Goal: Information Seeking & Learning: Check status

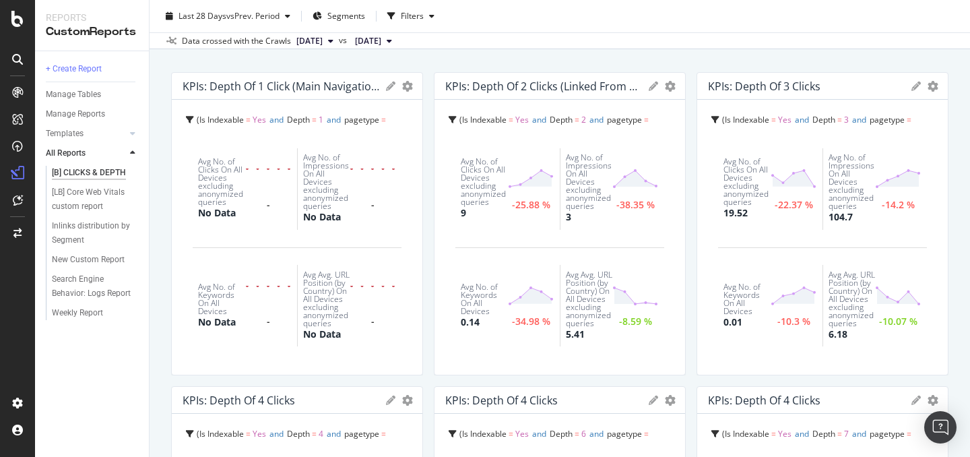
scroll to position [61, 0]
click at [92, 311] on div "Weekly Report" at bounding box center [77, 313] width 51 height 14
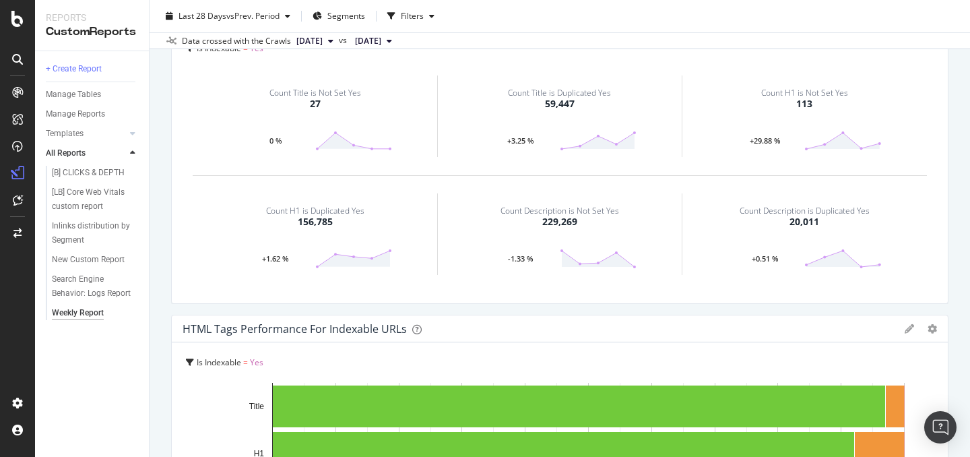
scroll to position [2476, 0]
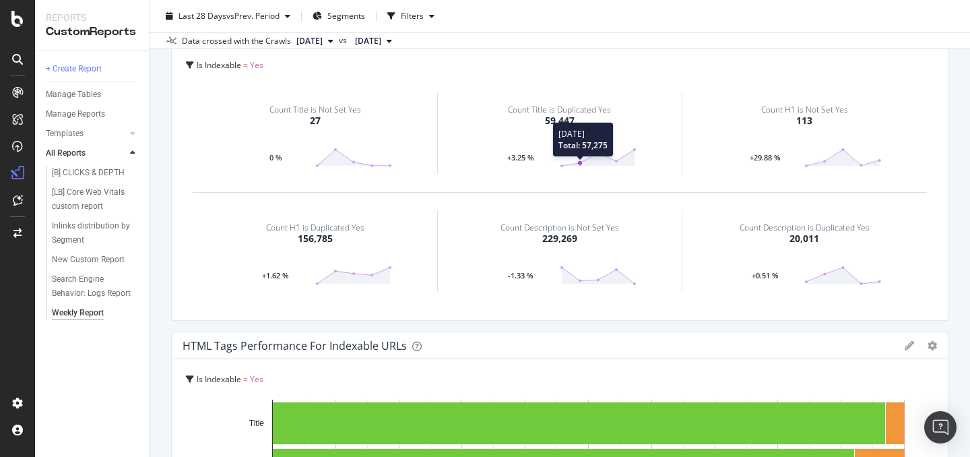
click at [579, 164] on polygon at bounding box center [598, 158] width 73 height 16
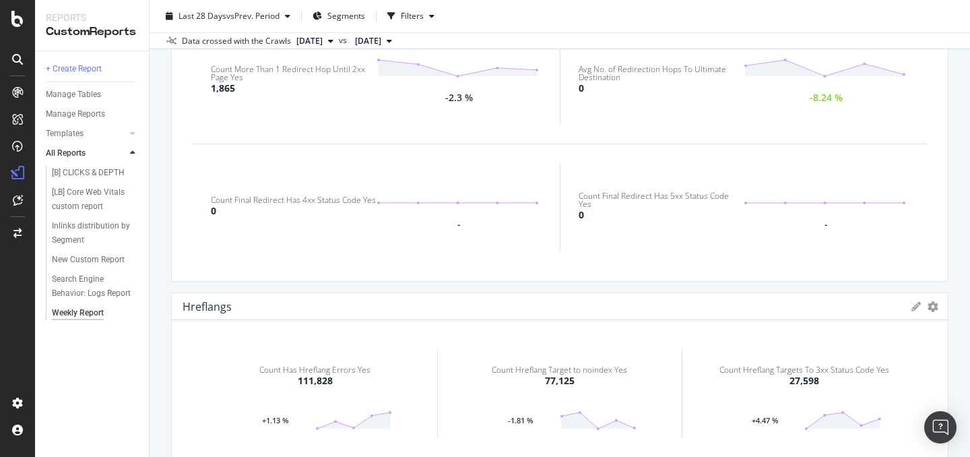
scroll to position [1855, 0]
click at [484, 206] on div "-" at bounding box center [459, 207] width 165 height 44
click at [230, 203] on div "Count Final Redirect Has 4xx Status Code Yes" at bounding box center [293, 201] width 165 height 8
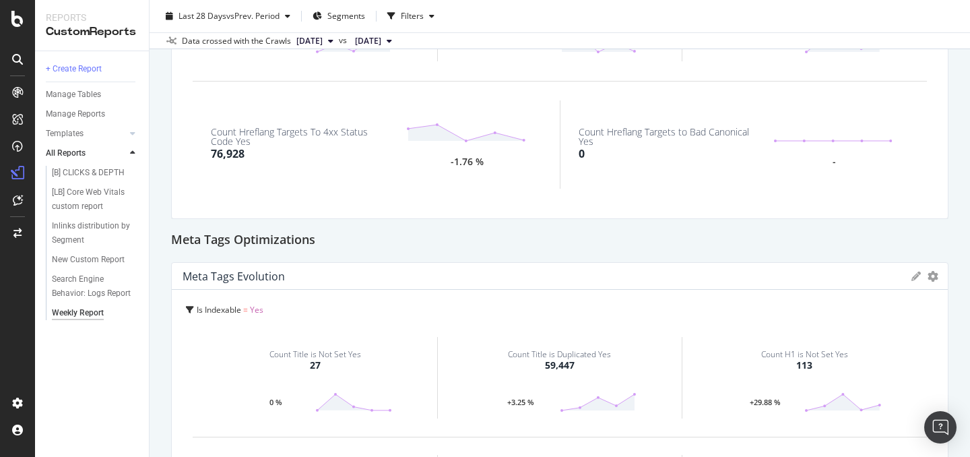
scroll to position [2234, 0]
click at [586, 172] on div "Count Hreflang Targets to Bad Canonical Yes 0 -" at bounding box center [743, 142] width 367 height 88
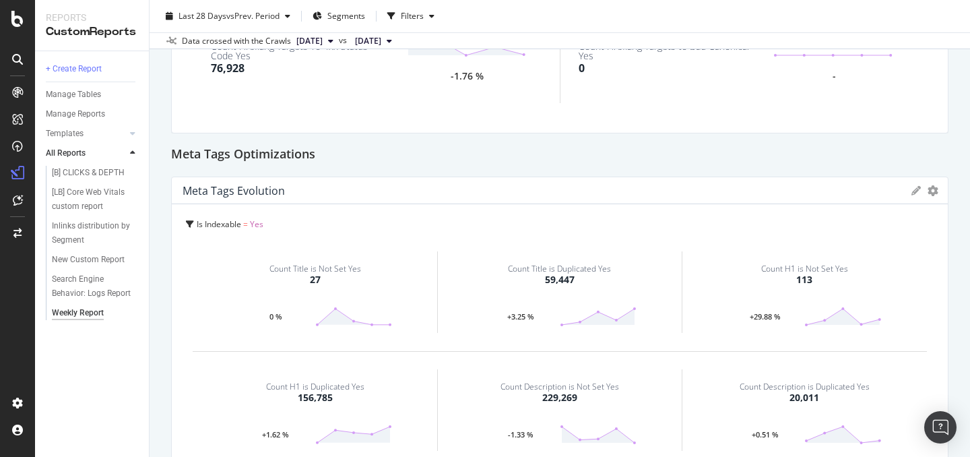
scroll to position [2430, 0]
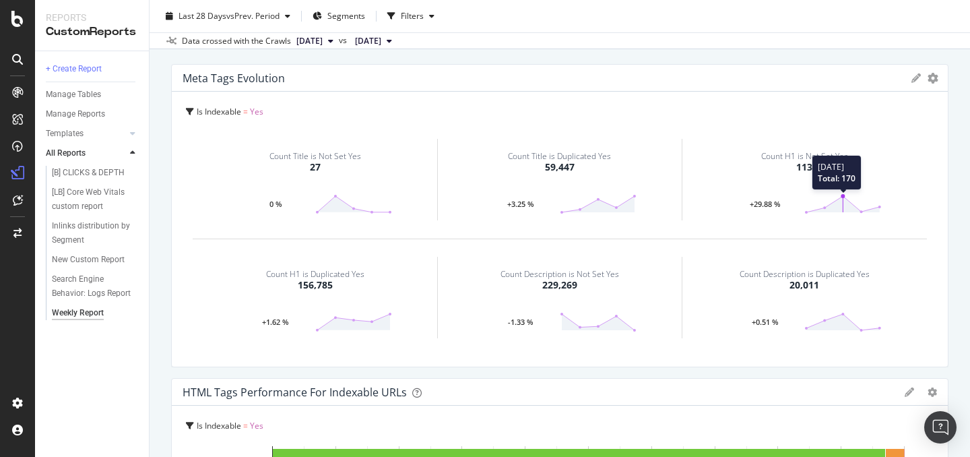
click at [829, 197] on icon at bounding box center [842, 204] width 77 height 20
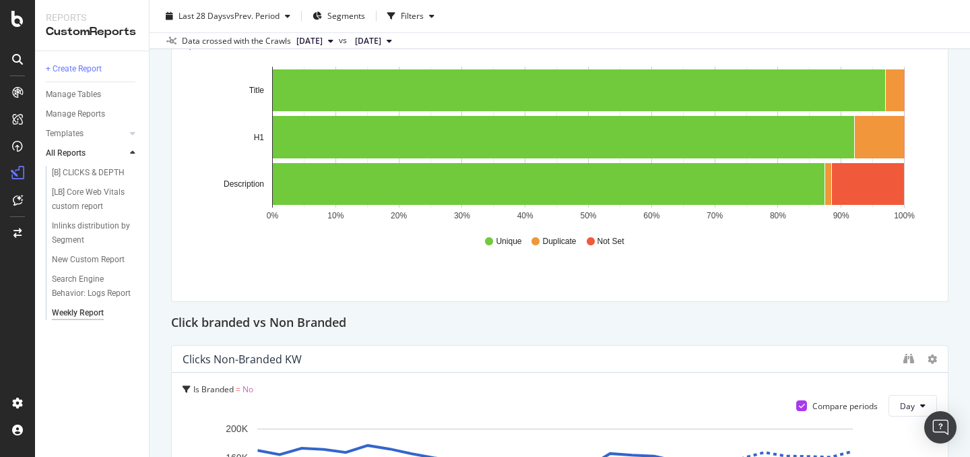
scroll to position [2857, 0]
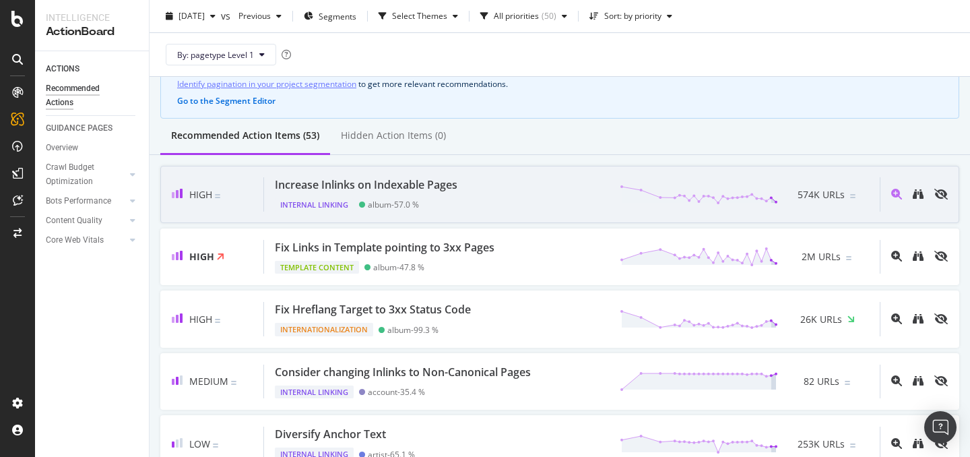
scroll to position [60, 0]
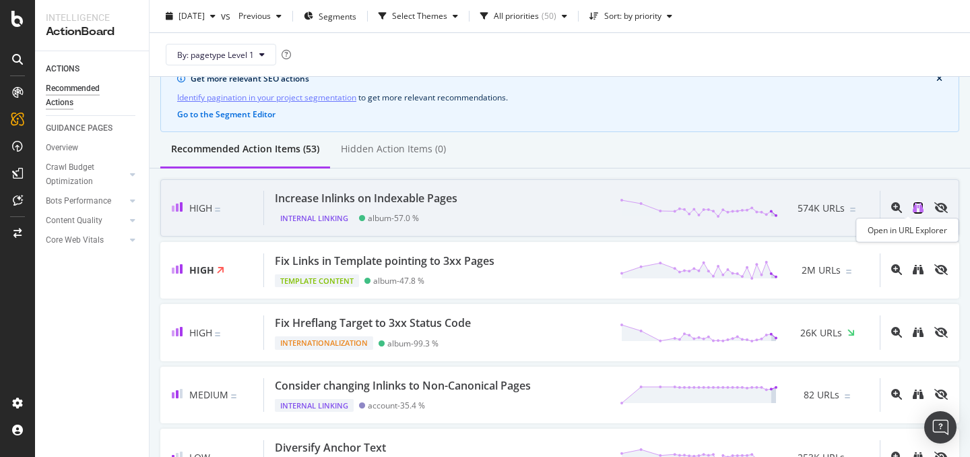
click at [913, 209] on icon "binoculars" at bounding box center [918, 207] width 11 height 11
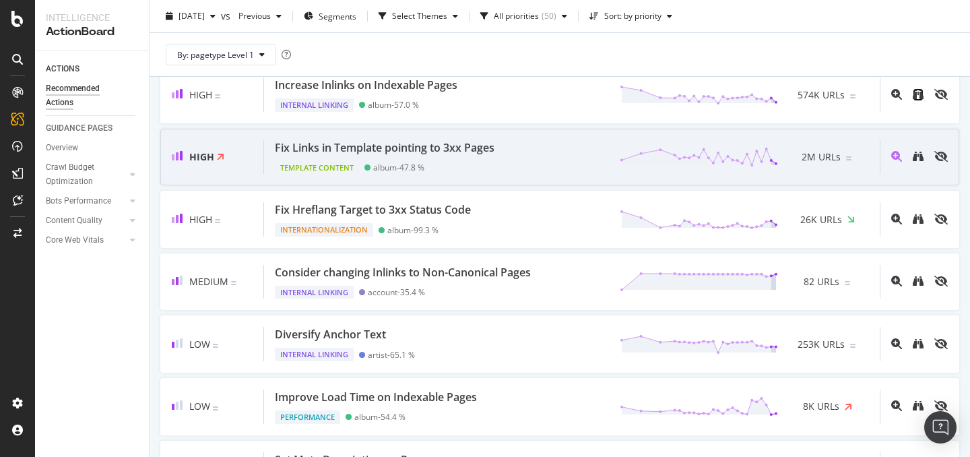
scroll to position [169, 0]
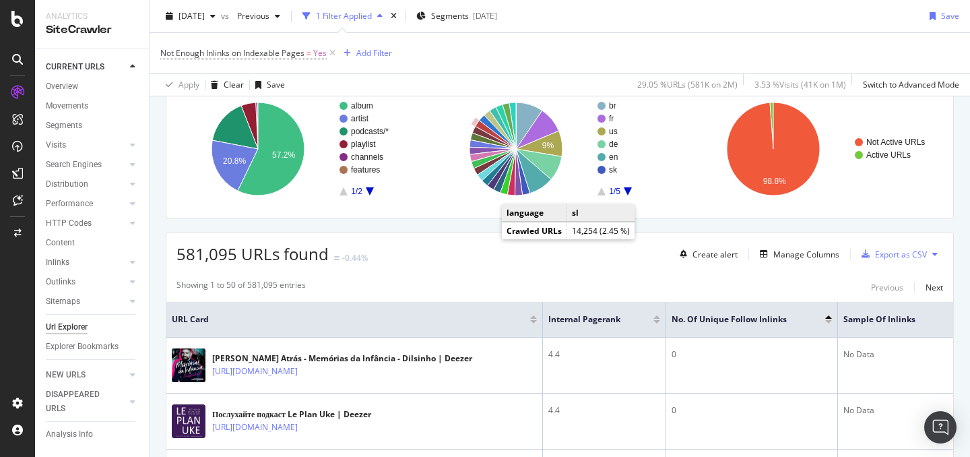
scroll to position [104, 0]
